Goal: Task Accomplishment & Management: Complete application form

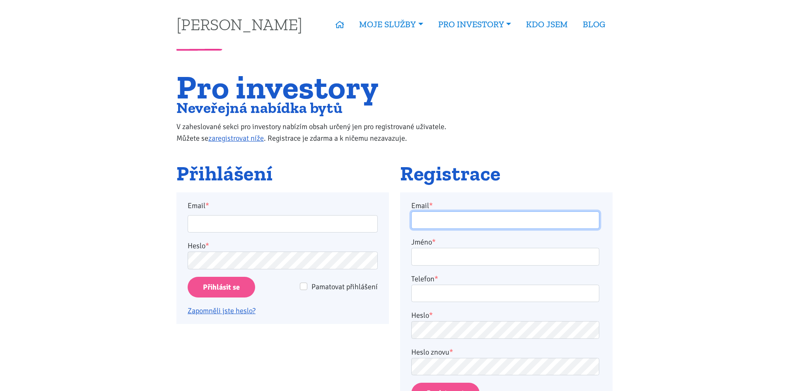
type input "info@karolinasimonova.cz"
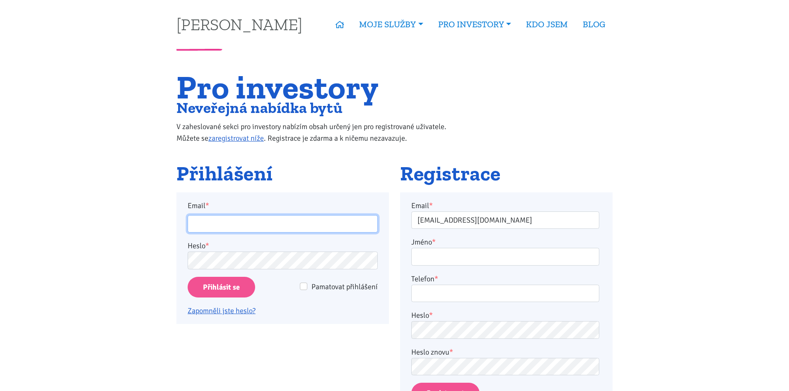
type input "info@karolinasimonova.cz"
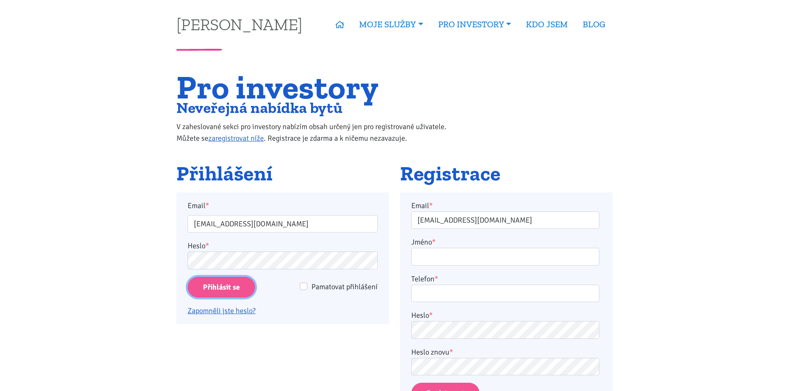
click at [227, 285] on input "Přihlásit se" at bounding box center [222, 287] width 68 height 21
